Goal: Task Accomplishment & Management: Use online tool/utility

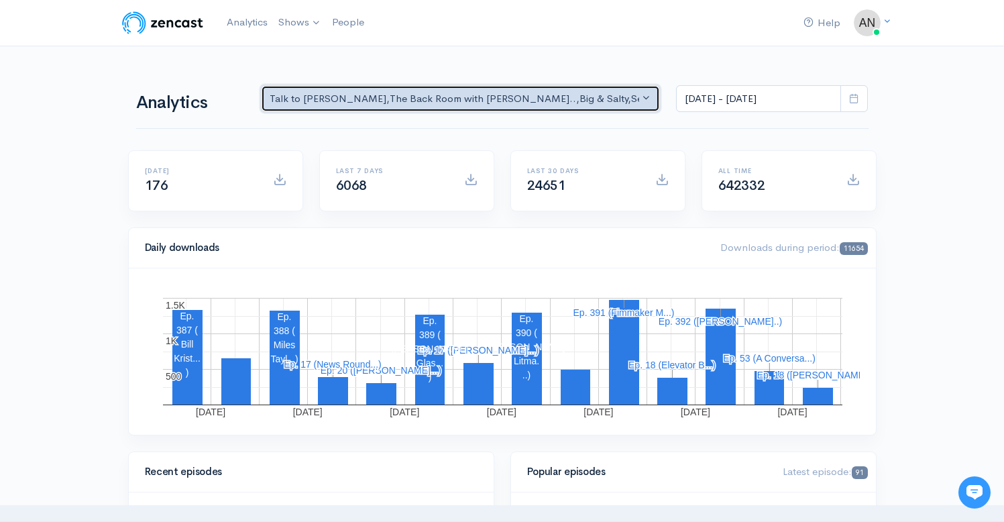
click at [580, 91] on button "Talk to [PERSON_NAME] , The Back Room with [PERSON_NAME].. , Big & Salty , Seri…" at bounding box center [461, 99] width 400 height 28
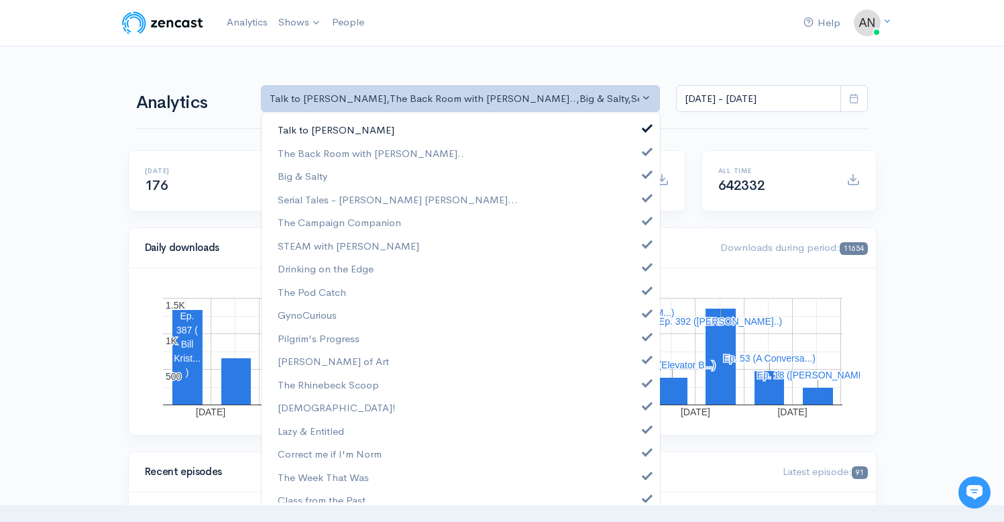
click at [645, 124] on span at bounding box center [647, 126] width 5 height 10
select select "10316"
click at [645, 174] on span at bounding box center [647, 173] width 5 height 10
click at [645, 195] on span at bounding box center [647, 196] width 5 height 10
click at [645, 219] on span at bounding box center [647, 219] width 5 height 10
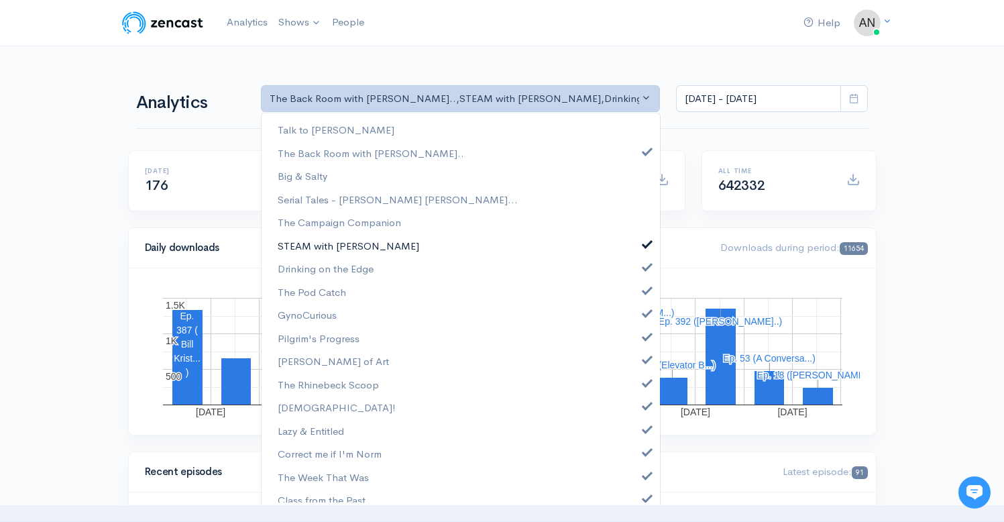
click at [645, 246] on span at bounding box center [647, 243] width 5 height 10
click at [645, 266] on span at bounding box center [647, 265] width 5 height 10
click at [645, 288] on span at bounding box center [647, 289] width 5 height 10
click at [645, 312] on span at bounding box center [647, 312] width 5 height 10
click at [645, 340] on span at bounding box center [647, 335] width 5 height 10
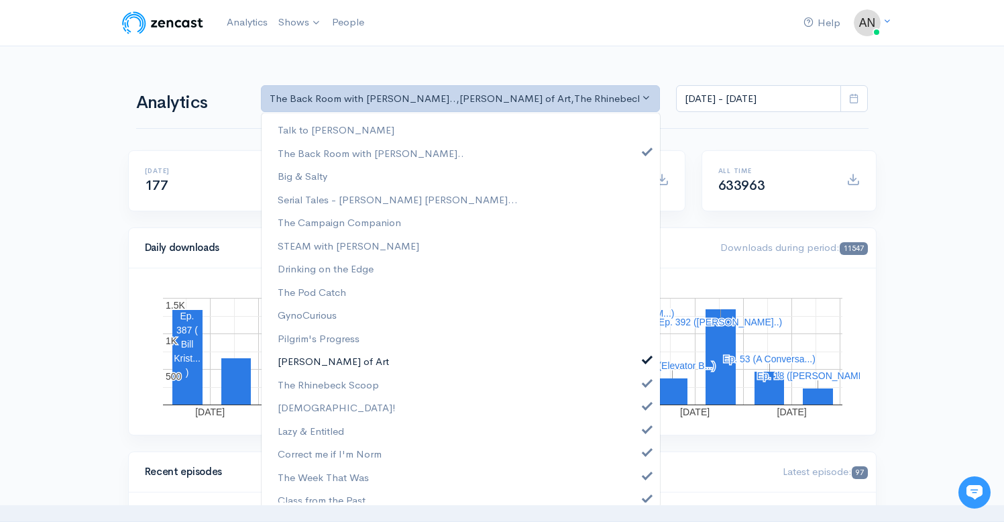
click at [645, 360] on span at bounding box center [647, 358] width 5 height 10
click at [645, 383] on span at bounding box center [647, 381] width 5 height 10
click at [645, 409] on span at bounding box center [647, 404] width 5 height 10
click at [645, 431] on span at bounding box center [647, 428] width 5 height 10
click at [645, 454] on span at bounding box center [647, 450] width 5 height 10
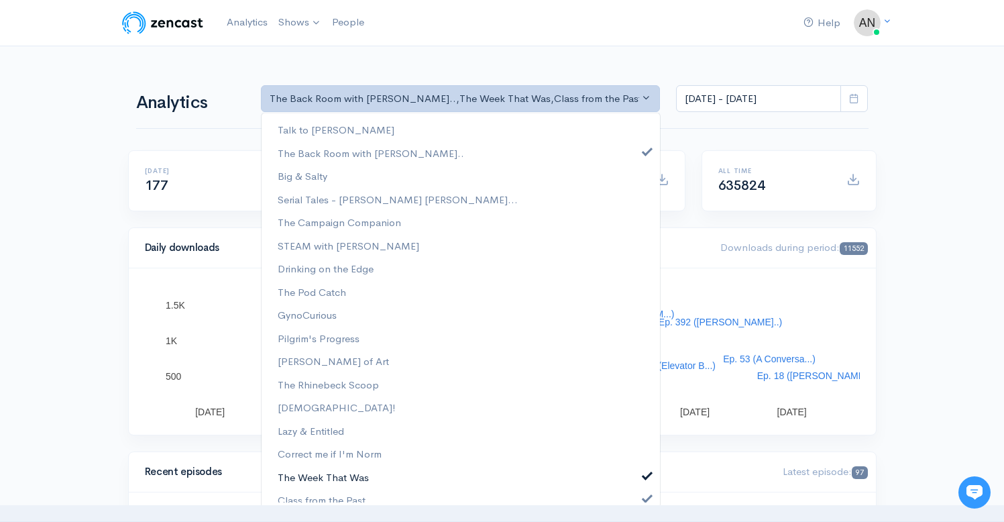
click at [645, 474] on span at bounding box center [647, 474] width 5 height 10
click at [636, 491] on link "Class from the Past" at bounding box center [461, 499] width 399 height 23
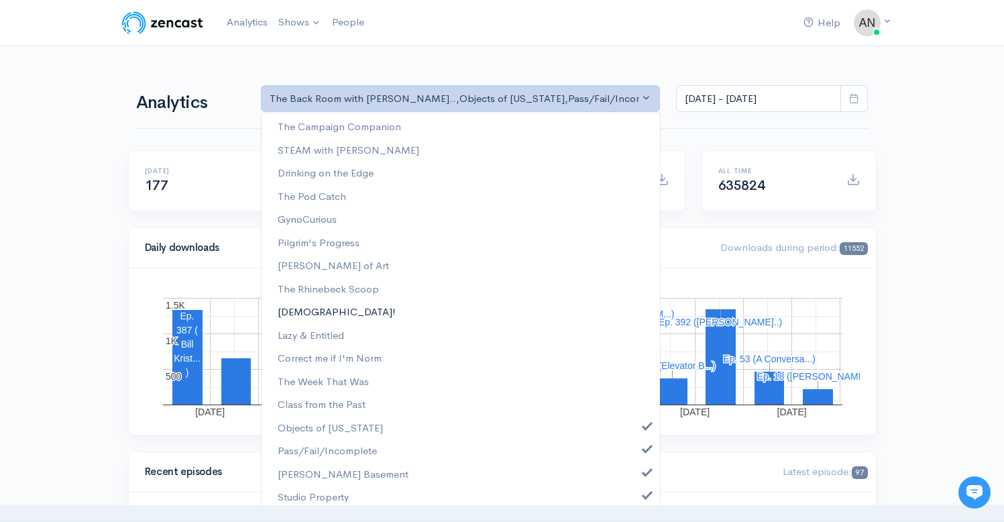
scroll to position [172, 0]
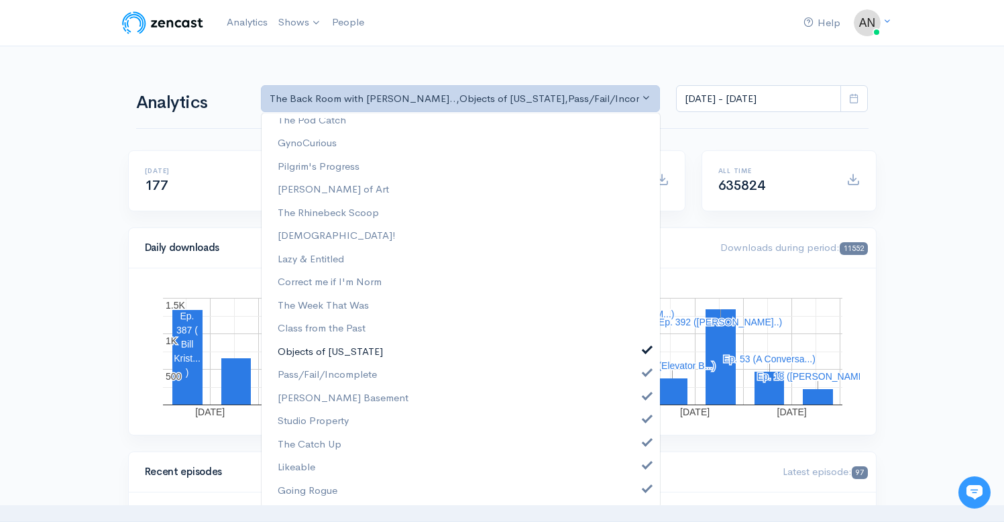
click at [645, 350] on span at bounding box center [647, 349] width 5 height 10
click at [645, 372] on span at bounding box center [647, 371] width 5 height 10
click at [637, 401] on link "[PERSON_NAME] Basement" at bounding box center [461, 397] width 399 height 23
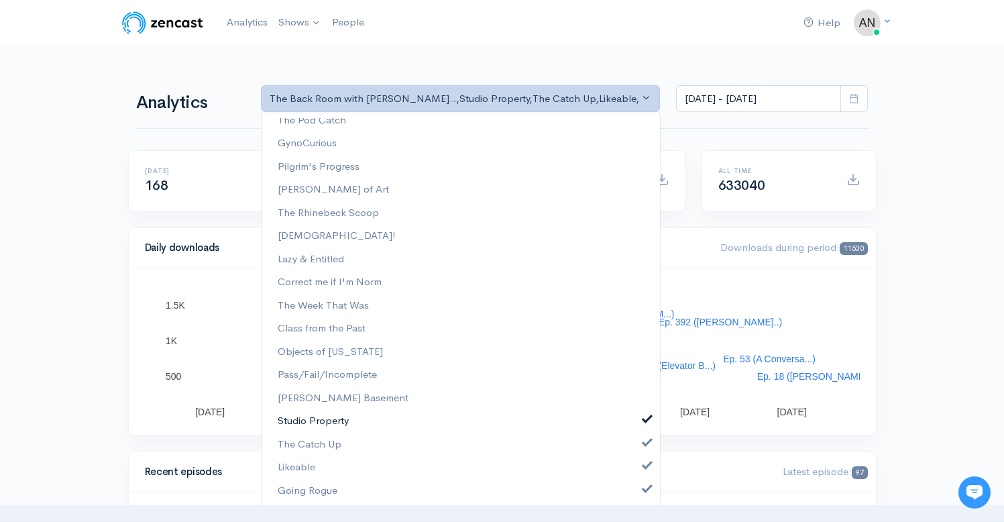
click at [645, 423] on span at bounding box center [647, 418] width 5 height 10
click at [637, 447] on link "The Catch Up" at bounding box center [461, 444] width 399 height 23
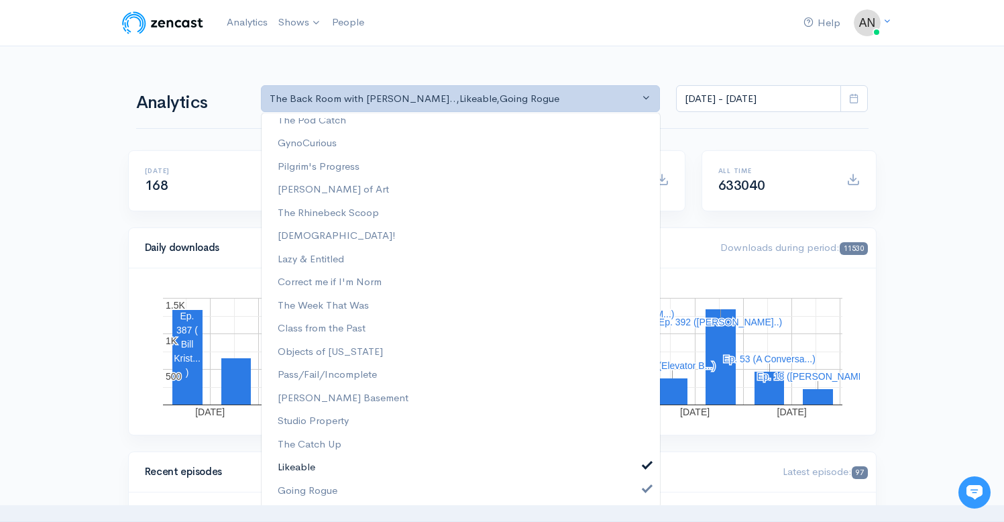
click at [637, 476] on link "Likeable" at bounding box center [461, 467] width 399 height 23
click at [645, 492] on span at bounding box center [647, 487] width 5 height 10
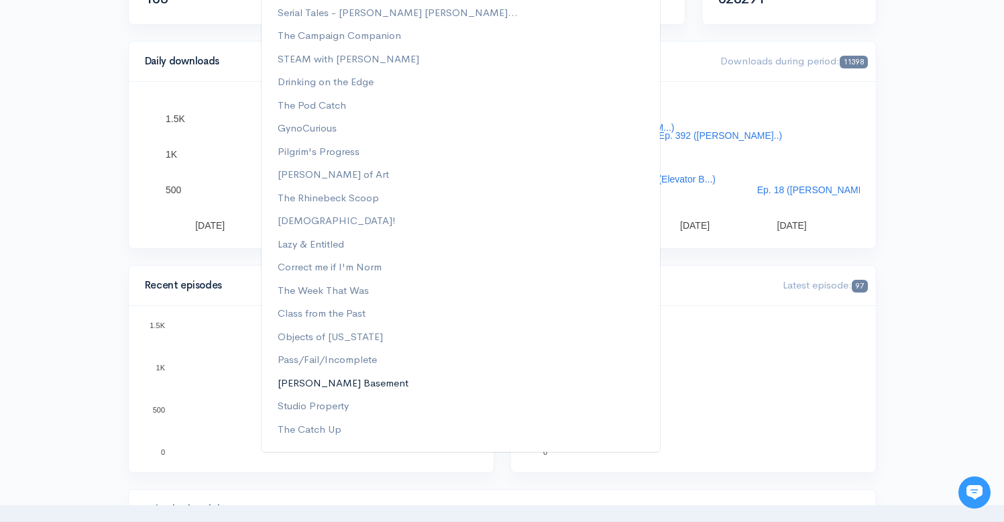
scroll to position [0, 0]
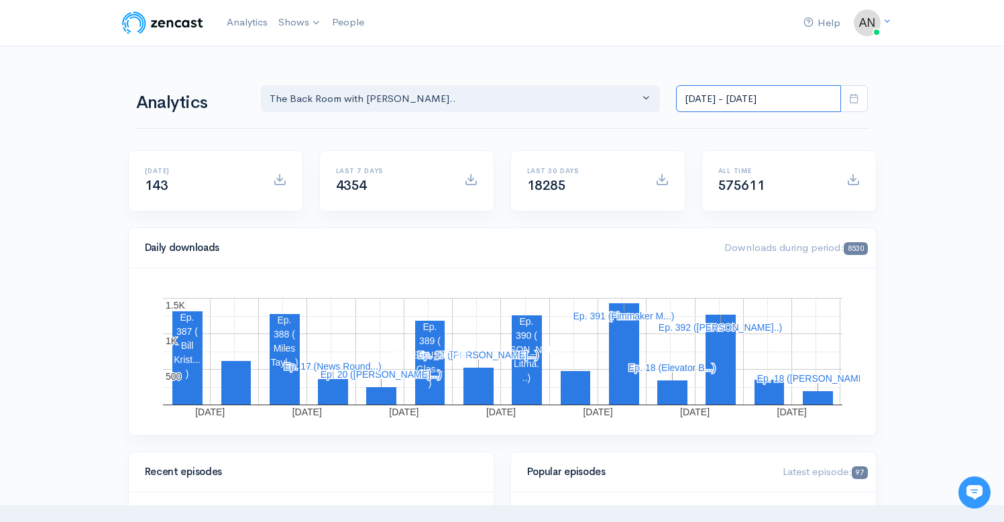
click at [740, 102] on input "[DATE] - [DATE]" at bounding box center [758, 99] width 165 height 28
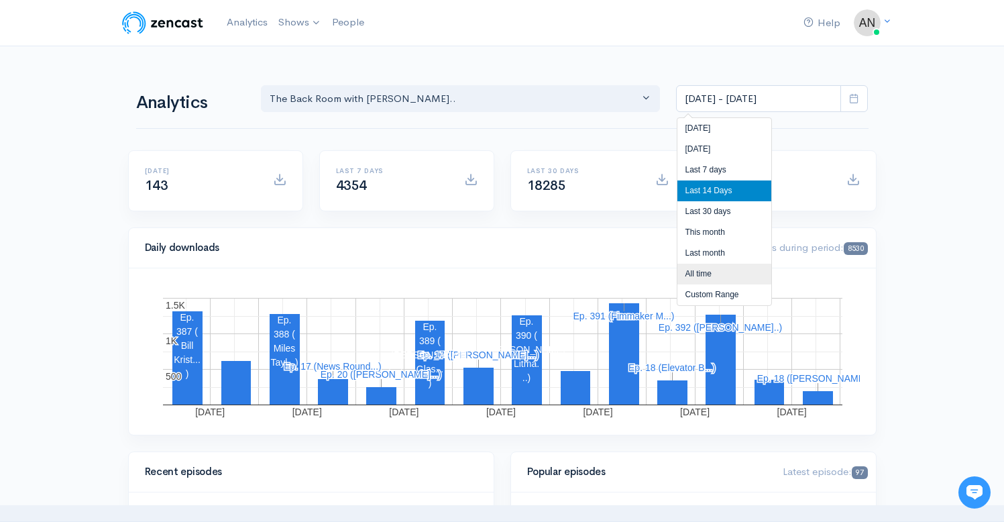
click at [696, 274] on li "All time" at bounding box center [725, 274] width 94 height 21
type input "[DATE] - [DATE]"
